Goal: Check status: Check status

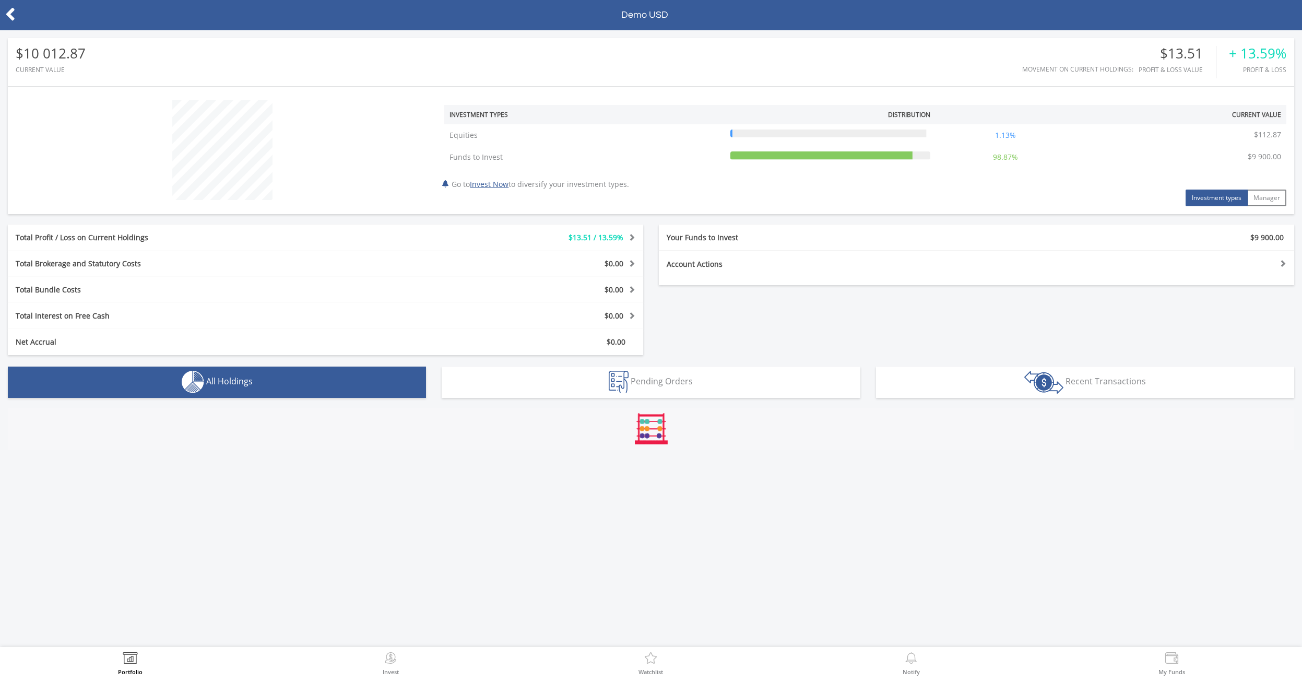
scroll to position [100, 429]
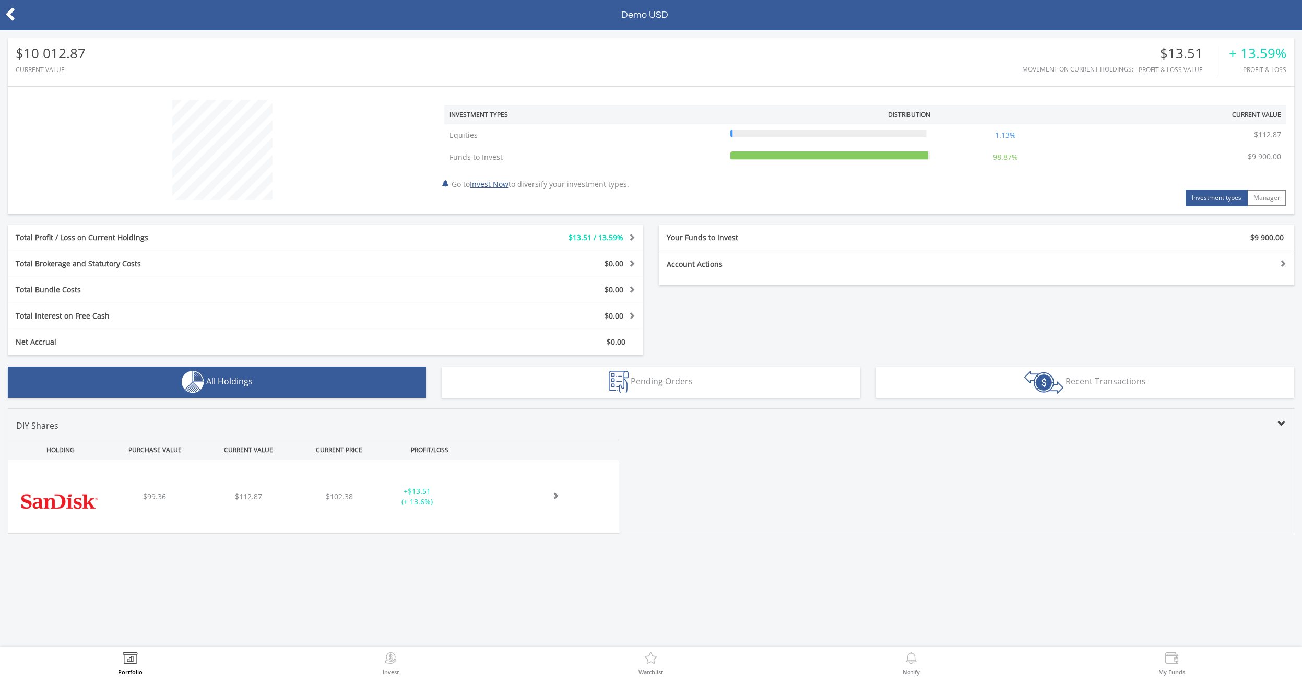
click at [10, 16] on icon at bounding box center [10, 14] width 10 height 20
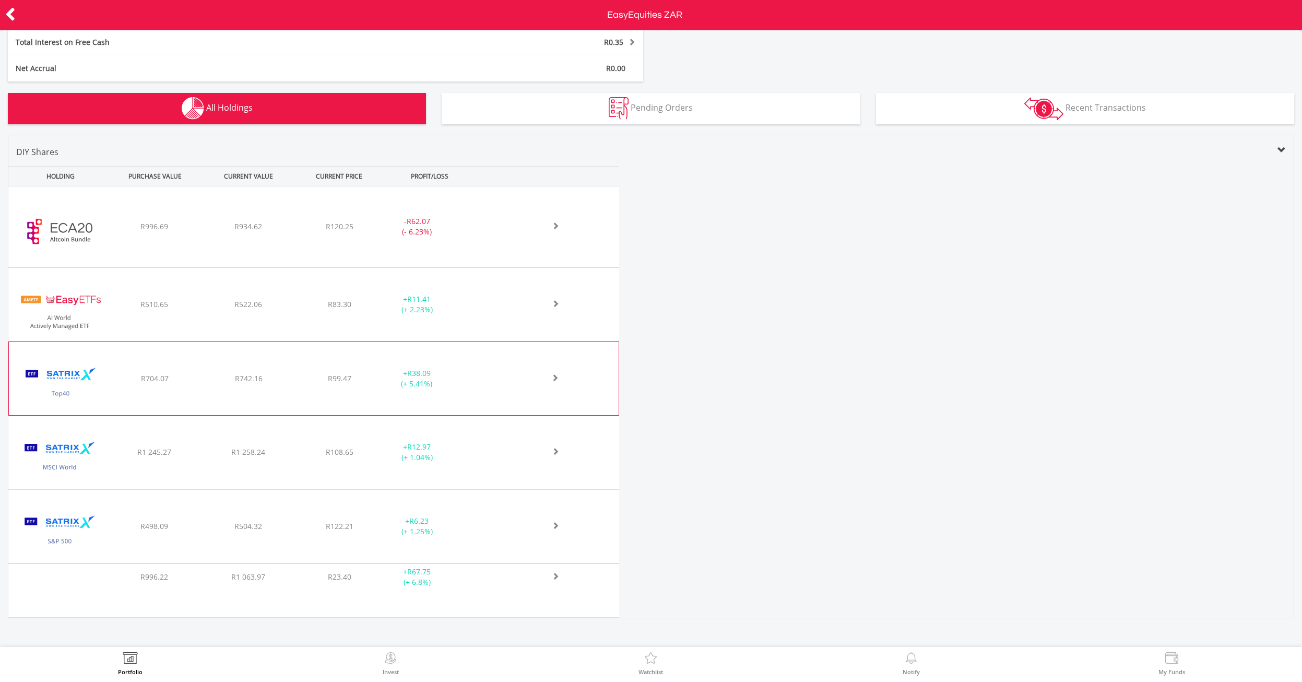
scroll to position [322, 0]
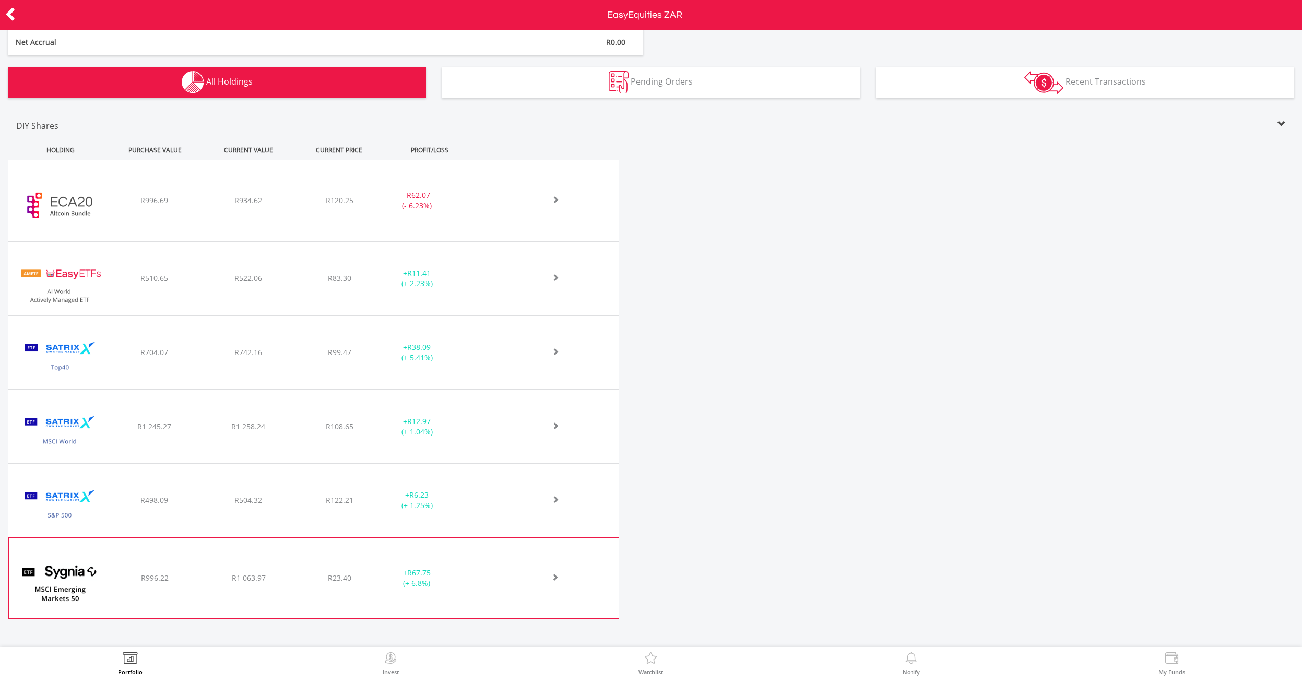
click at [475, 572] on div "+ R67.75 (+ 6.8%)" at bounding box center [429, 577] width 107 height 21
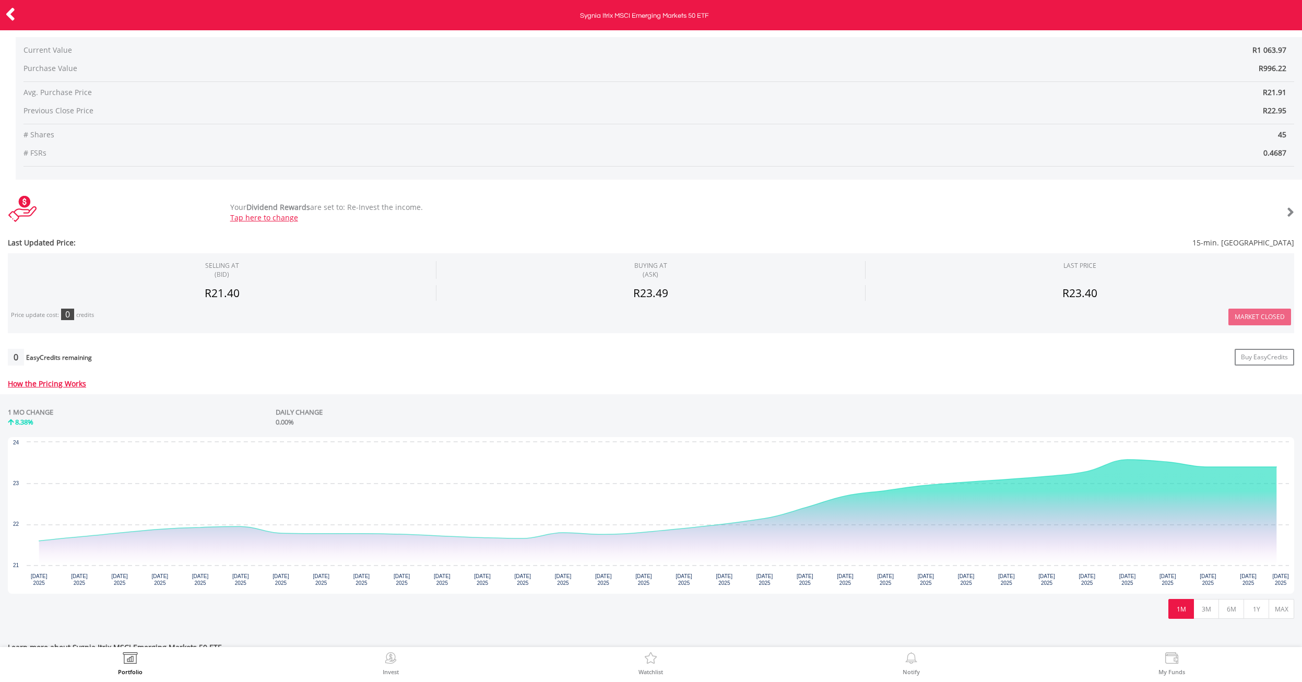
scroll to position [125, 0]
click at [1203, 610] on button "3M" at bounding box center [1206, 607] width 26 height 20
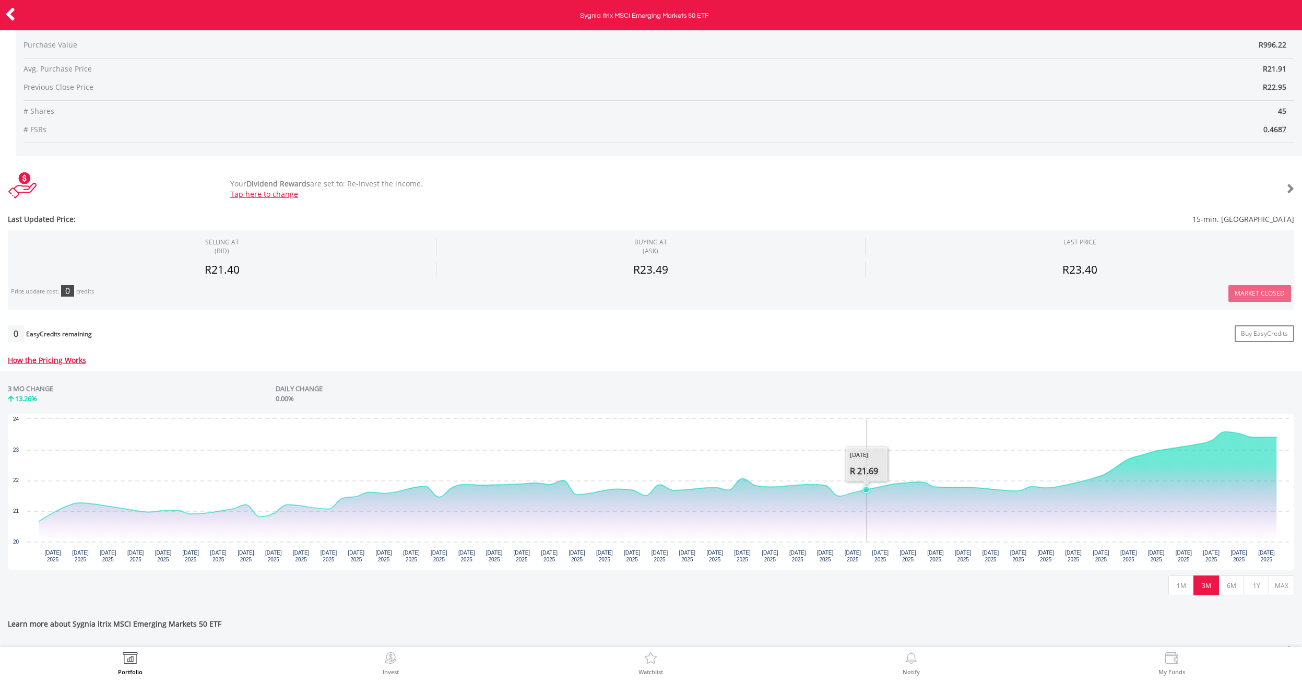
scroll to position [151, 0]
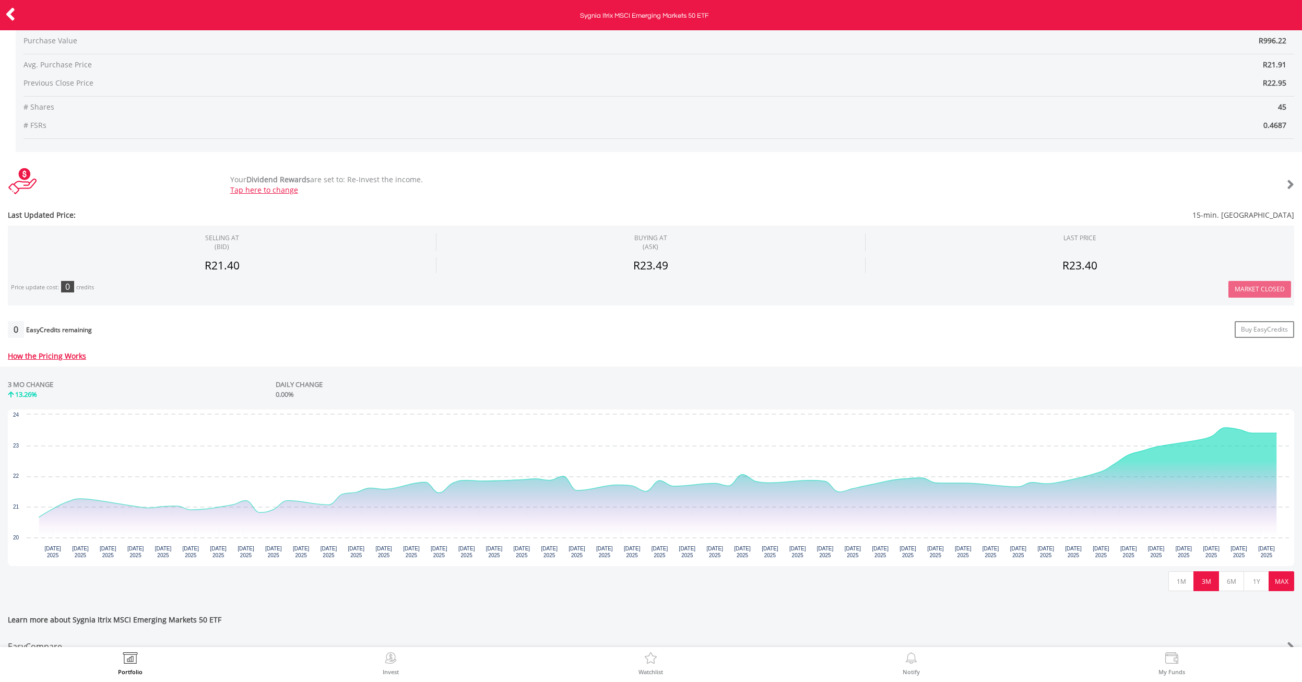
click at [1276, 586] on button "MAX" at bounding box center [1281, 581] width 26 height 20
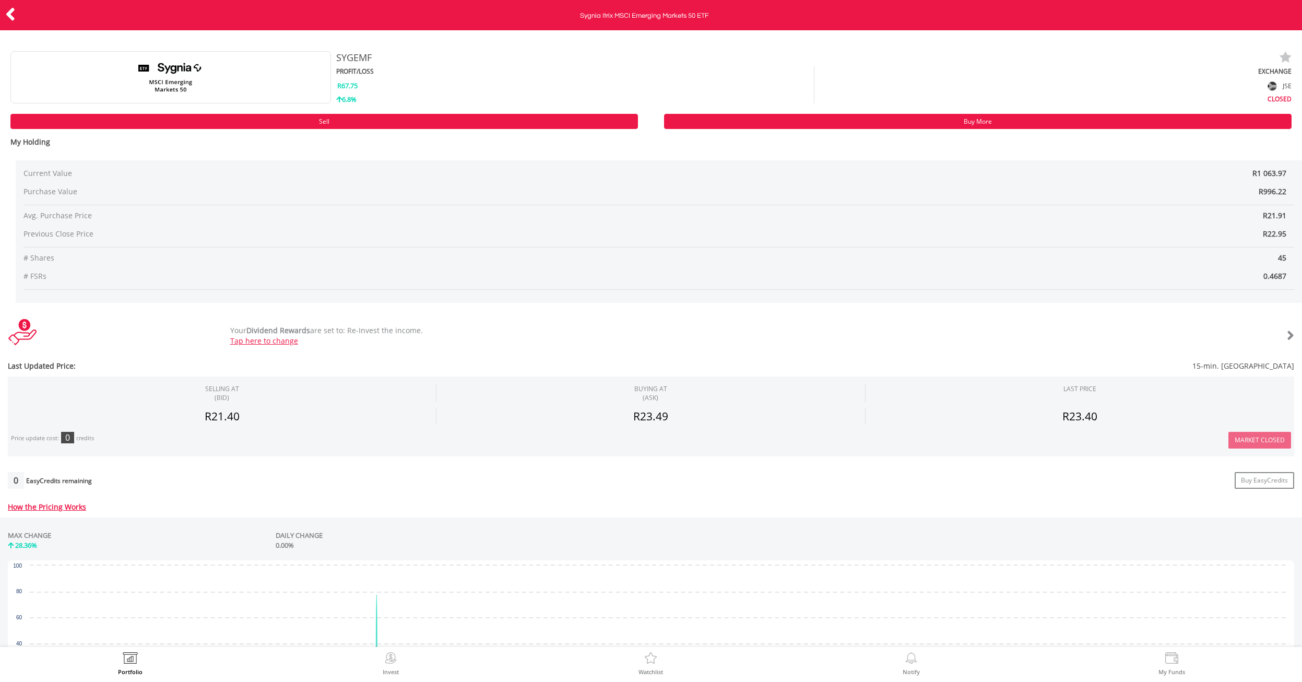
scroll to position [0, 0]
click at [14, 14] on icon at bounding box center [10, 14] width 10 height 20
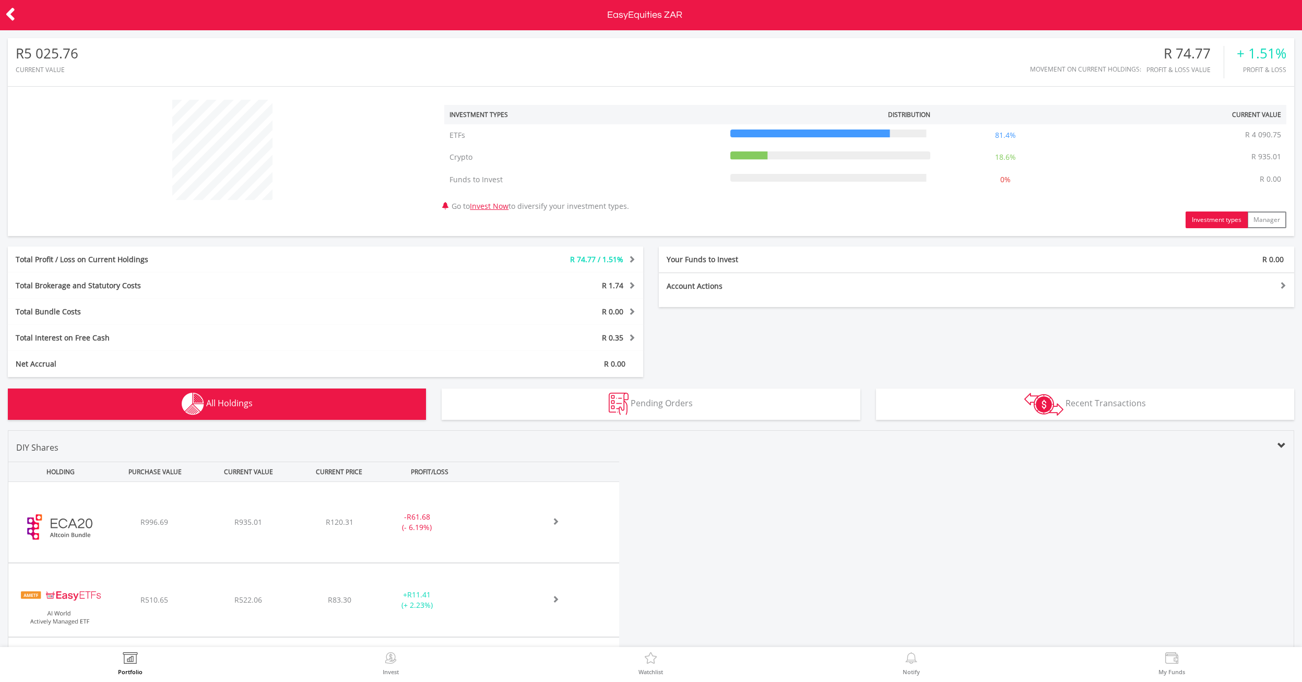
click at [7, 17] on icon at bounding box center [10, 14] width 10 height 20
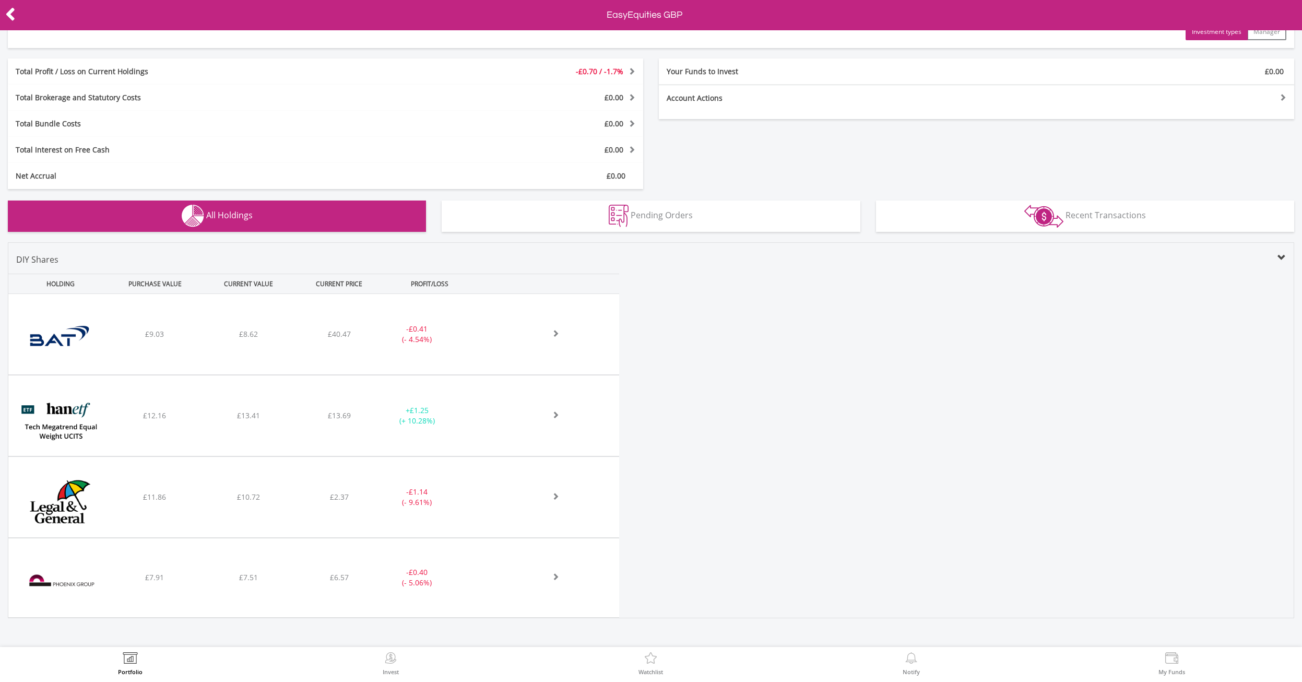
scroll to position [187, 0]
click at [23, 25] on div at bounding box center [65, 15] width 130 height 22
